Goal: Transaction & Acquisition: Purchase product/service

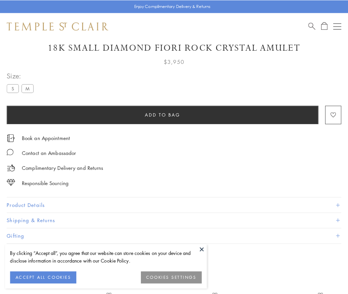
scroll to position [23, 0]
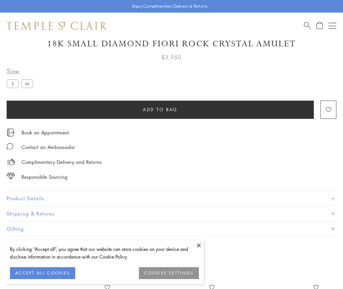
click at [160, 109] on span "Add to bag" at bounding box center [160, 109] width 35 height 7
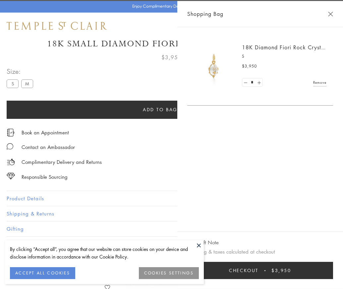
click at [333, 275] on button "Checkout $3,950" at bounding box center [260, 270] width 146 height 17
